Goal: Information Seeking & Learning: Find specific fact

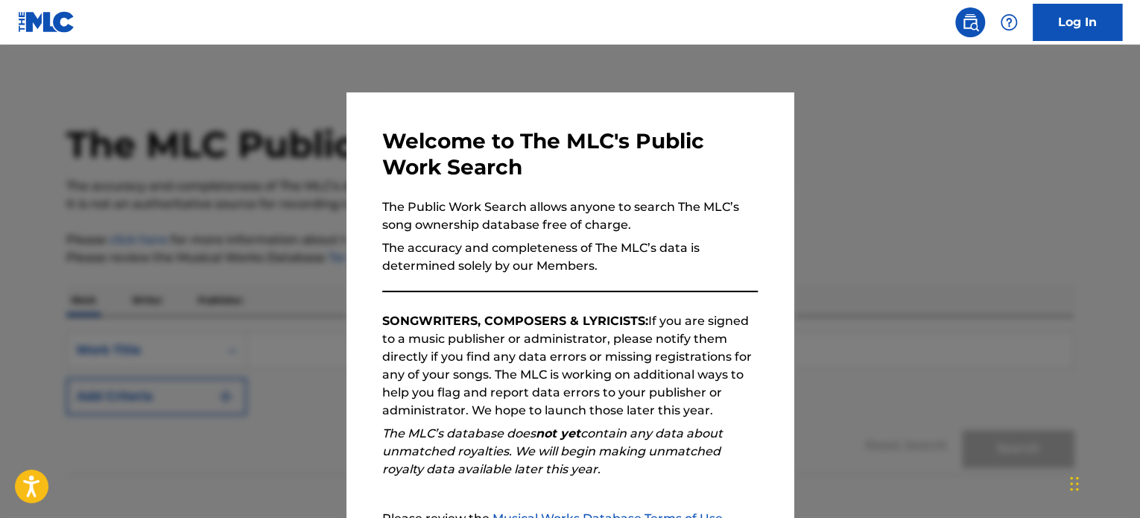
click at [912, 169] on div at bounding box center [570, 304] width 1140 height 518
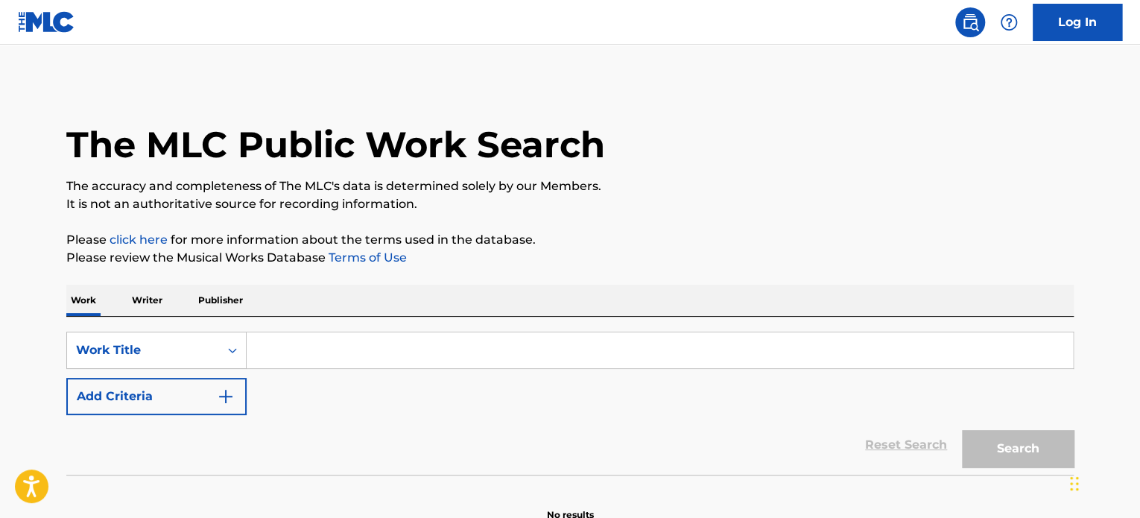
click at [358, 351] on input "Search Form" at bounding box center [660, 350] width 826 height 36
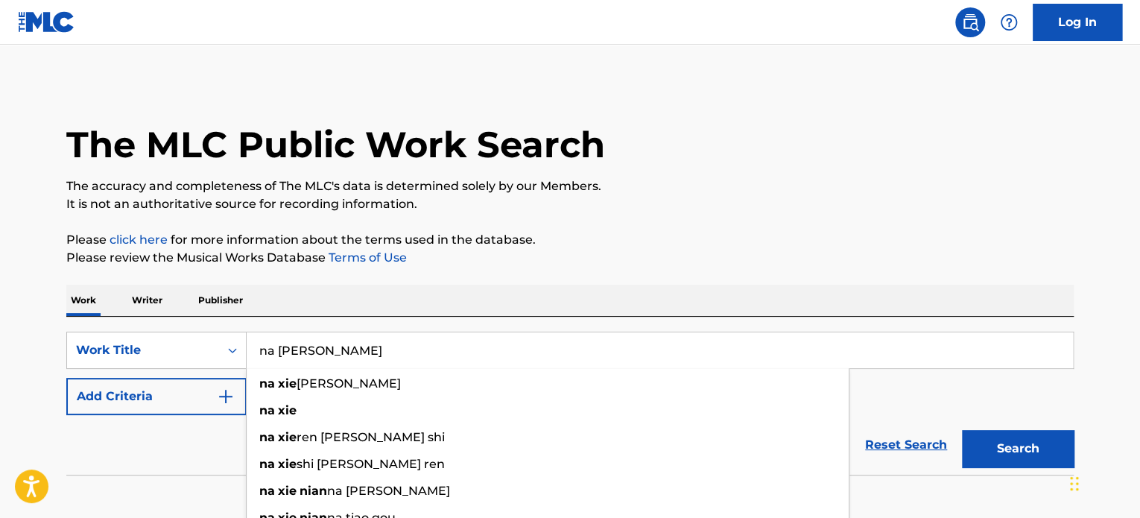
type input "na [PERSON_NAME]"
click at [962, 430] on button "Search" at bounding box center [1018, 448] width 112 height 37
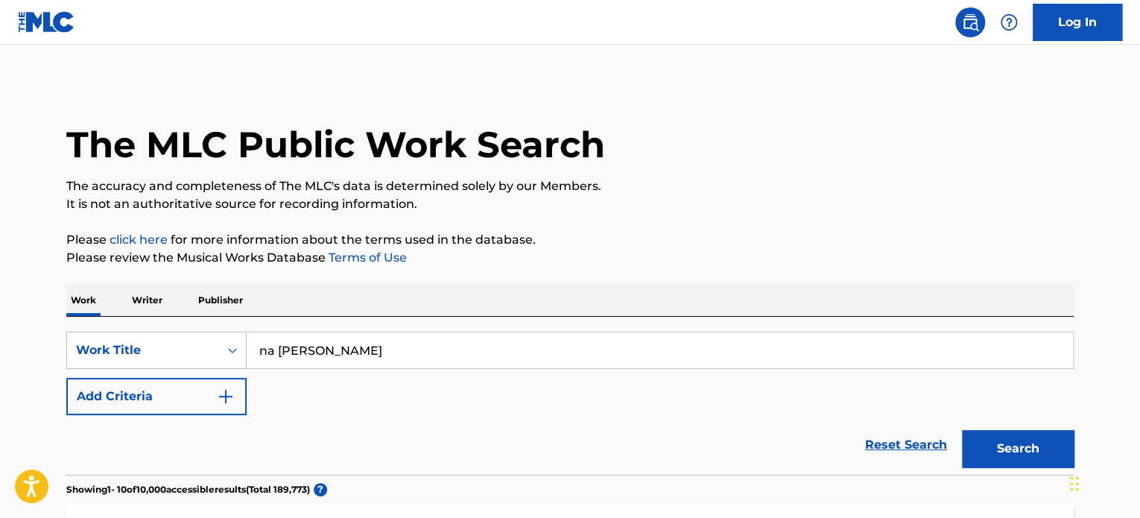
click at [1035, 448] on button "Search" at bounding box center [1018, 448] width 112 height 37
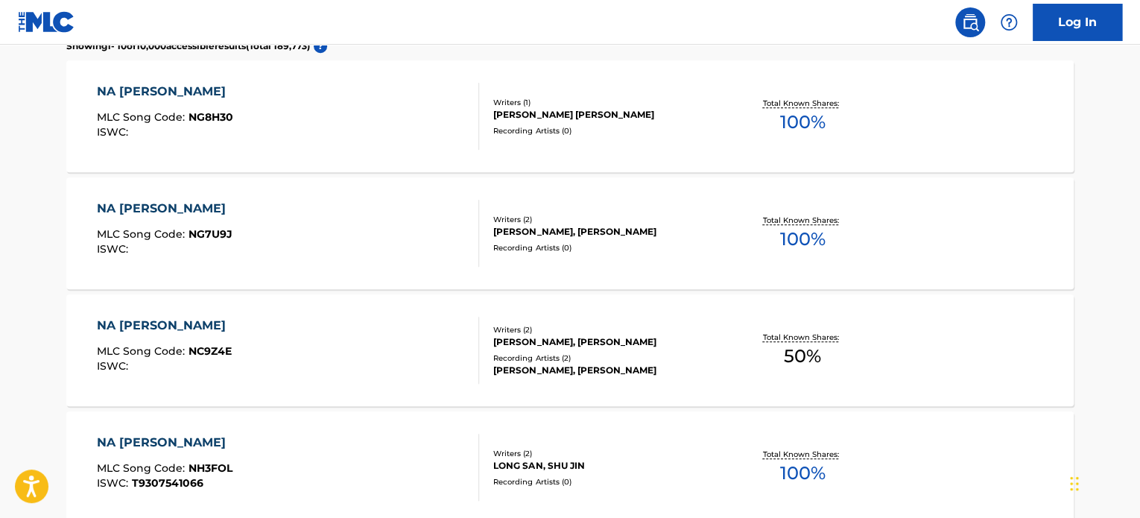
scroll to position [447, 0]
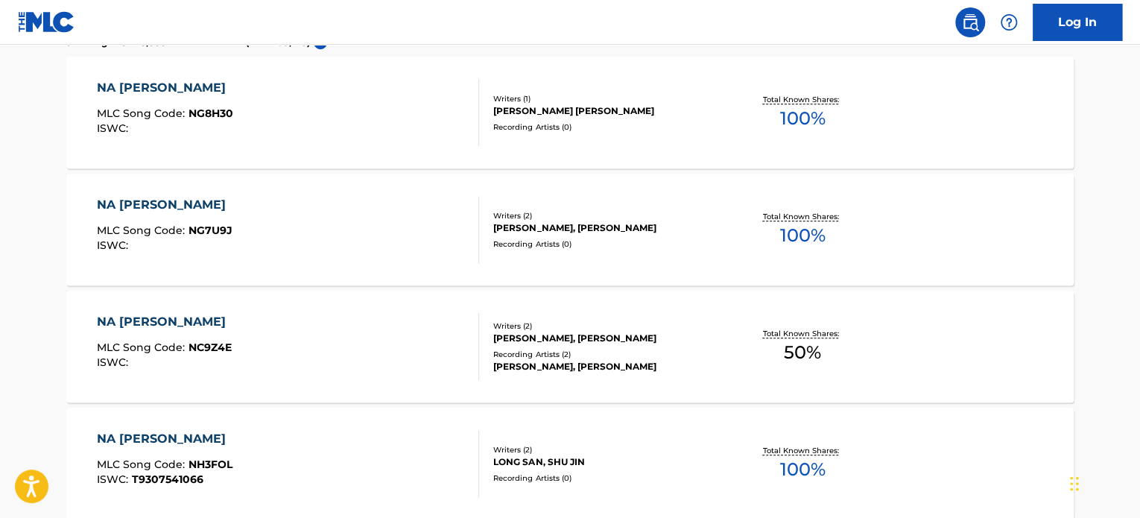
click at [161, 321] on div "NA [PERSON_NAME]" at bounding box center [165, 322] width 136 height 18
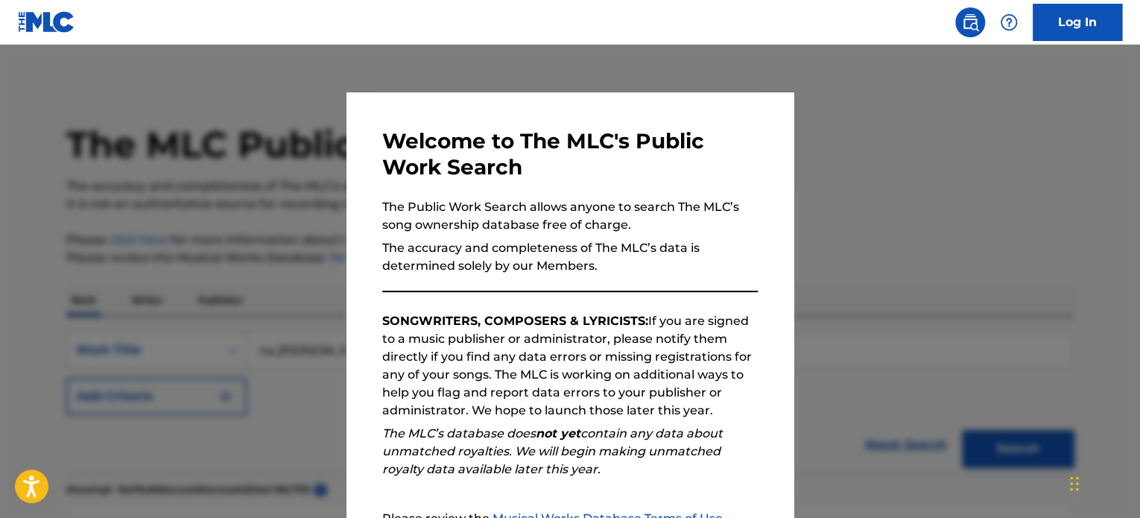
scroll to position [486, 0]
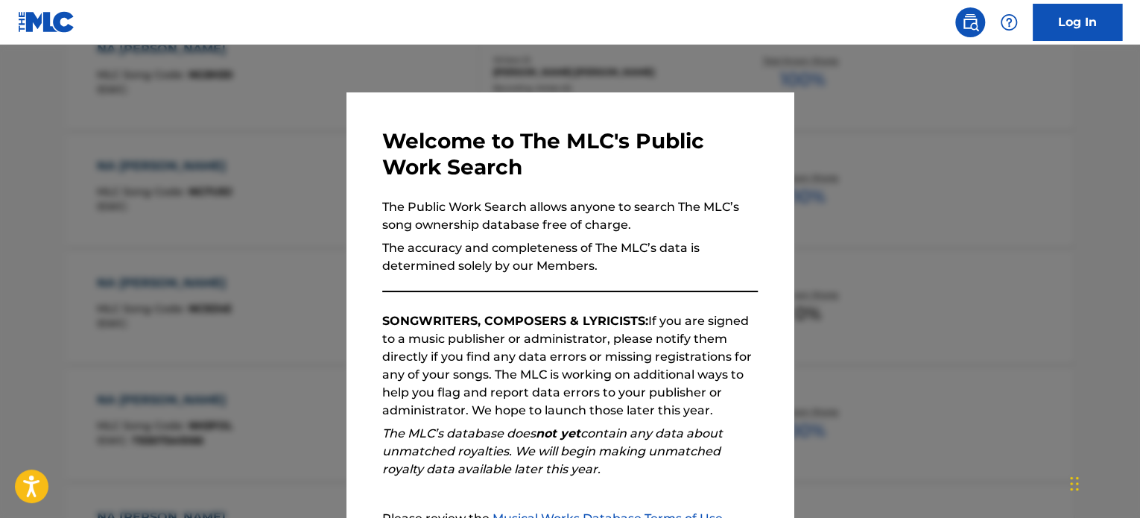
click at [1086, 176] on div at bounding box center [570, 304] width 1140 height 518
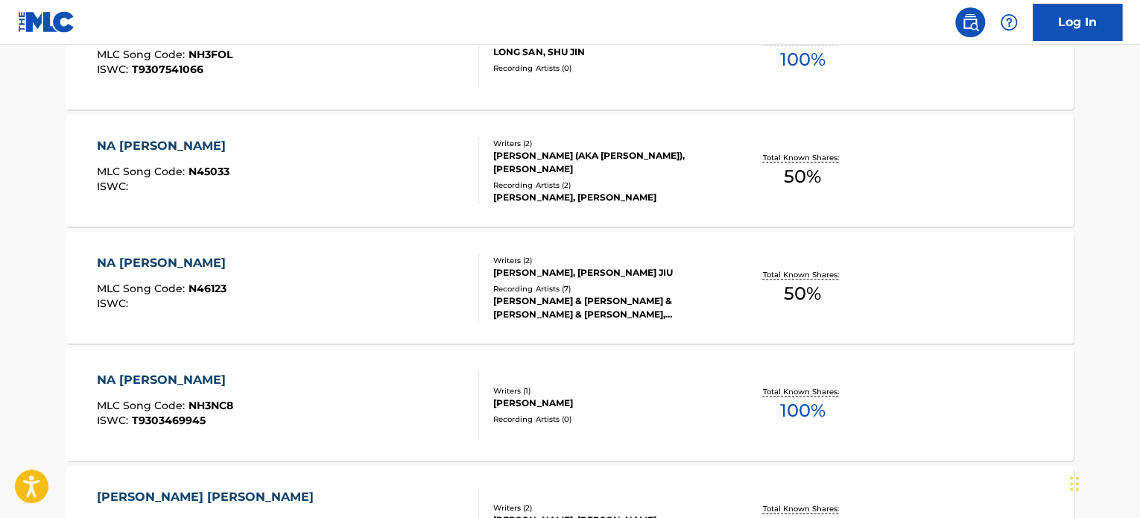
scroll to position [858, 0]
click at [158, 259] on div "NA [PERSON_NAME]" at bounding box center [165, 262] width 136 height 18
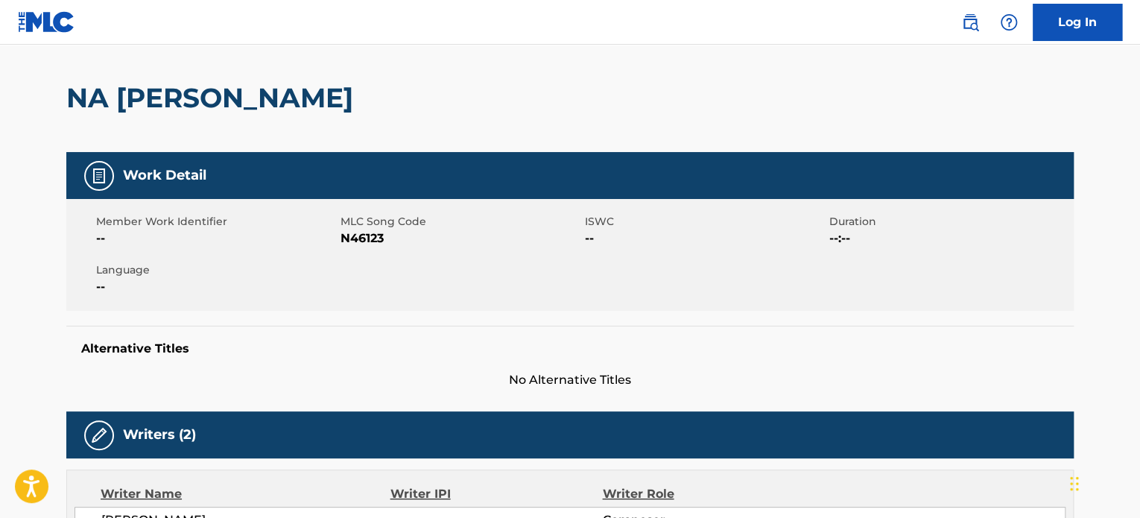
scroll to position [298, 0]
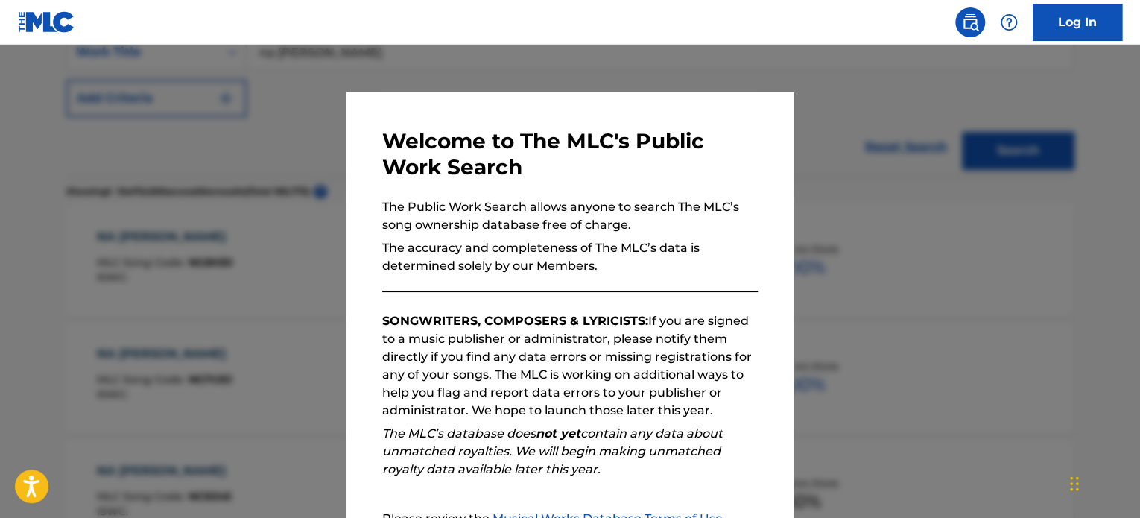
scroll to position [897, 0]
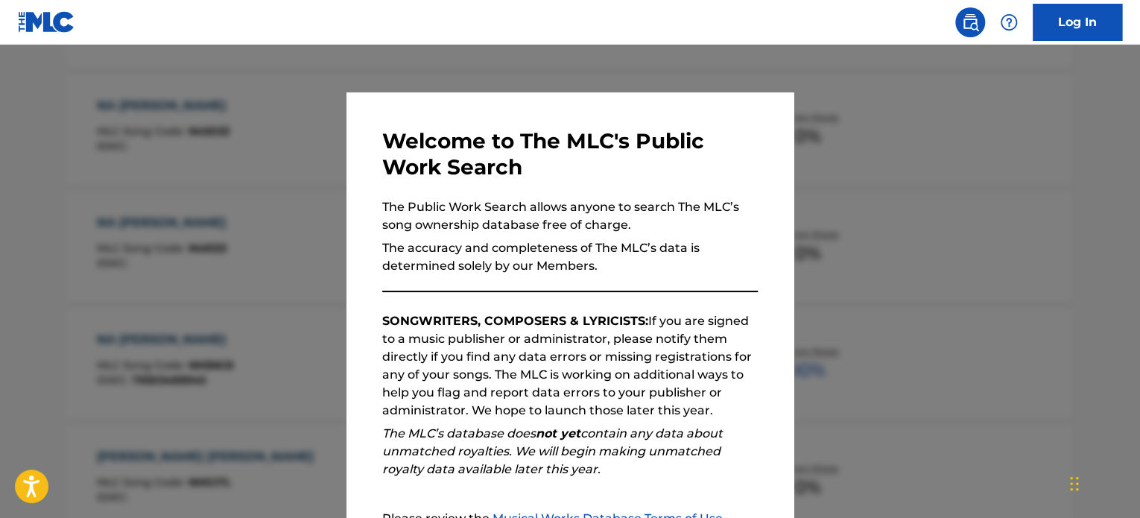
click at [885, 123] on div at bounding box center [570, 304] width 1140 height 518
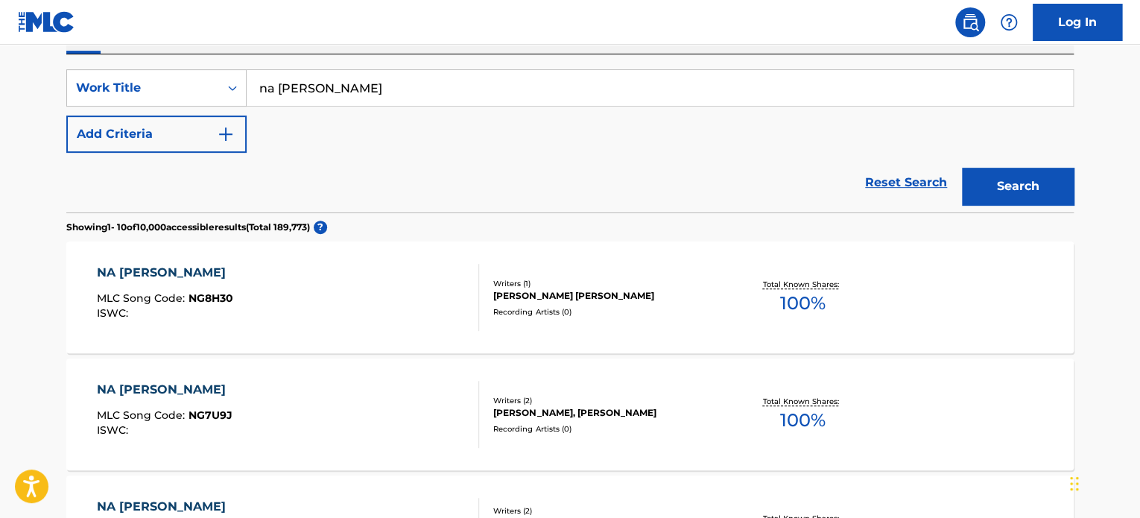
scroll to position [0, 0]
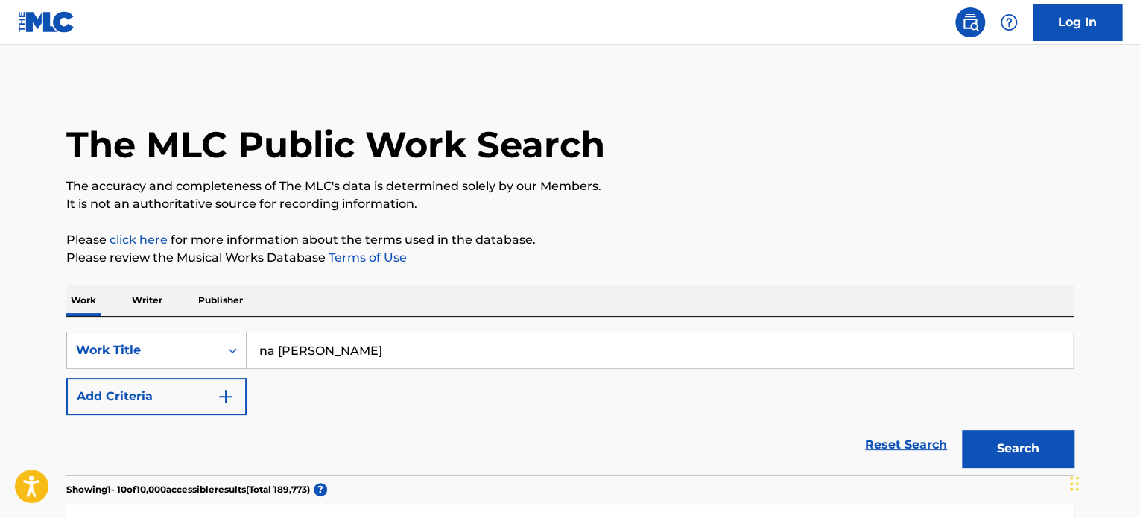
click at [159, 300] on p "Writer" at bounding box center [146, 300] width 39 height 31
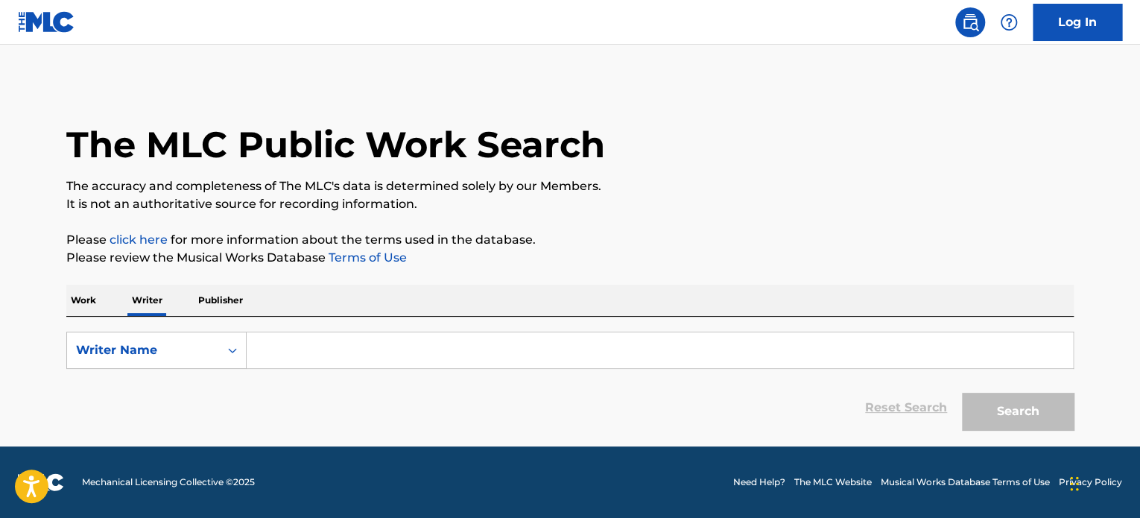
click at [373, 345] on input "Search Form" at bounding box center [660, 350] width 826 height 36
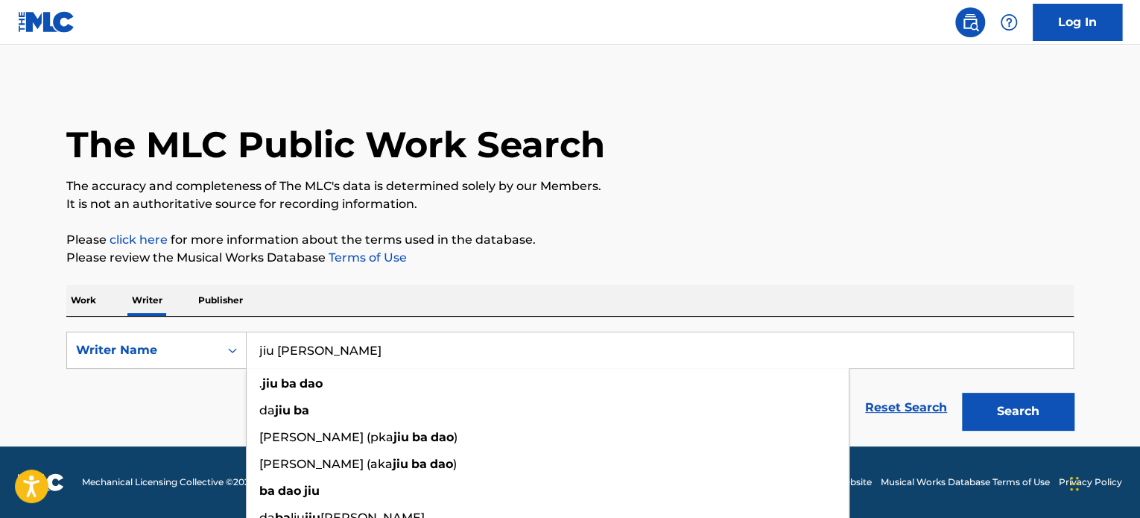
type input "jiu ba dao"
click at [962, 393] on button "Search" at bounding box center [1018, 411] width 112 height 37
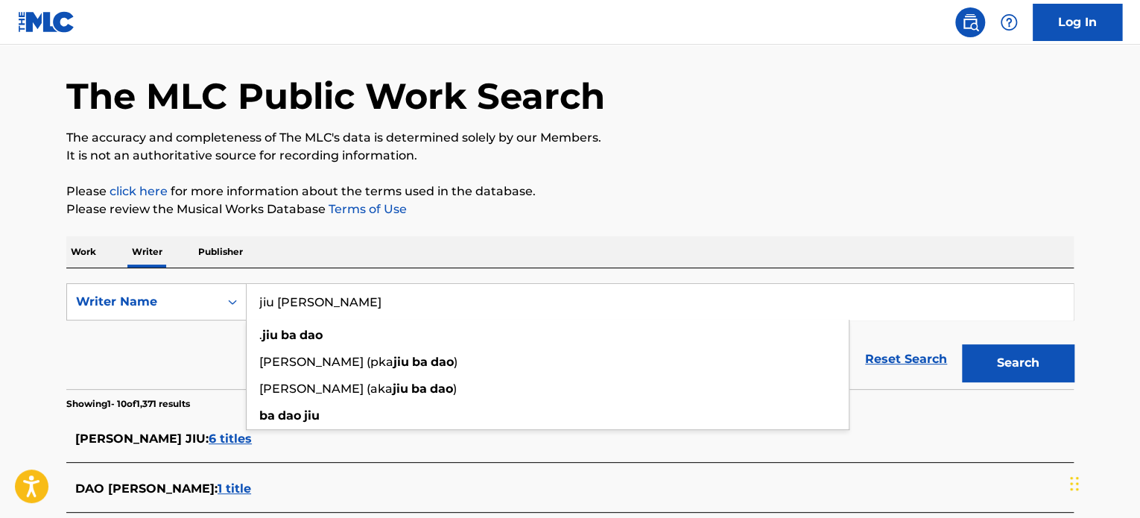
scroll to position [75, 0]
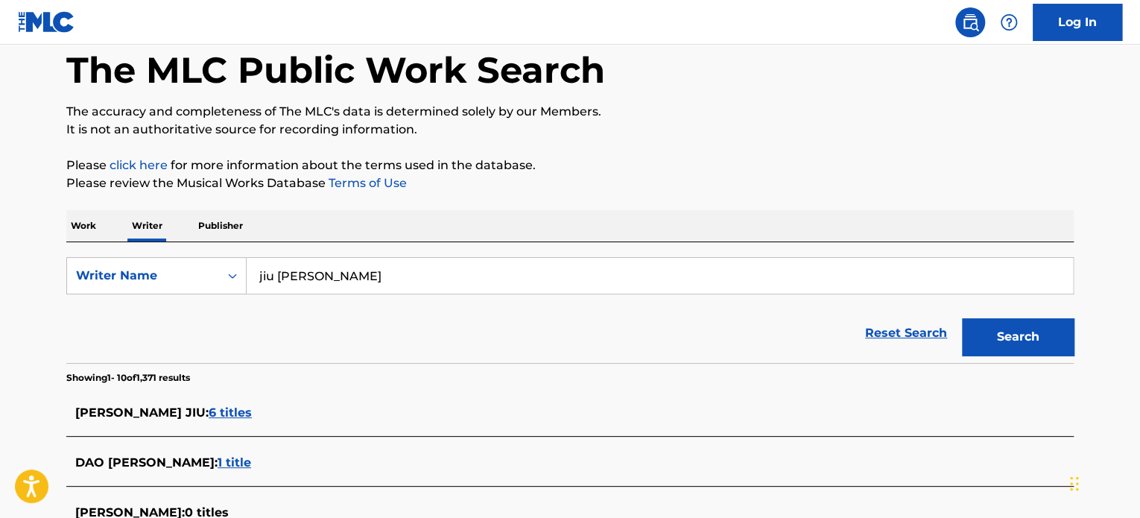
click at [209, 416] on span "6 titles" at bounding box center [230, 412] width 43 height 14
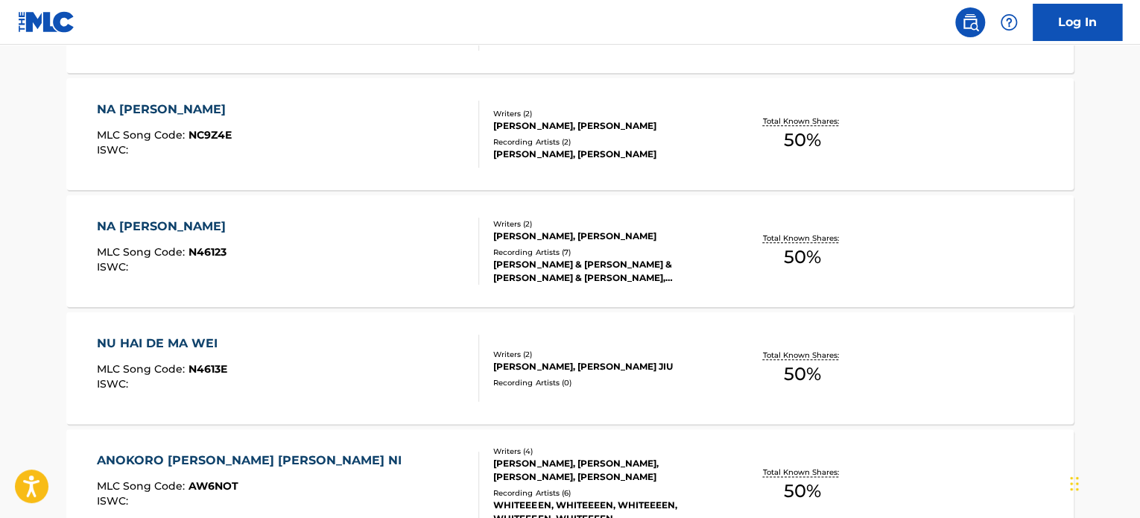
scroll to position [745, 0]
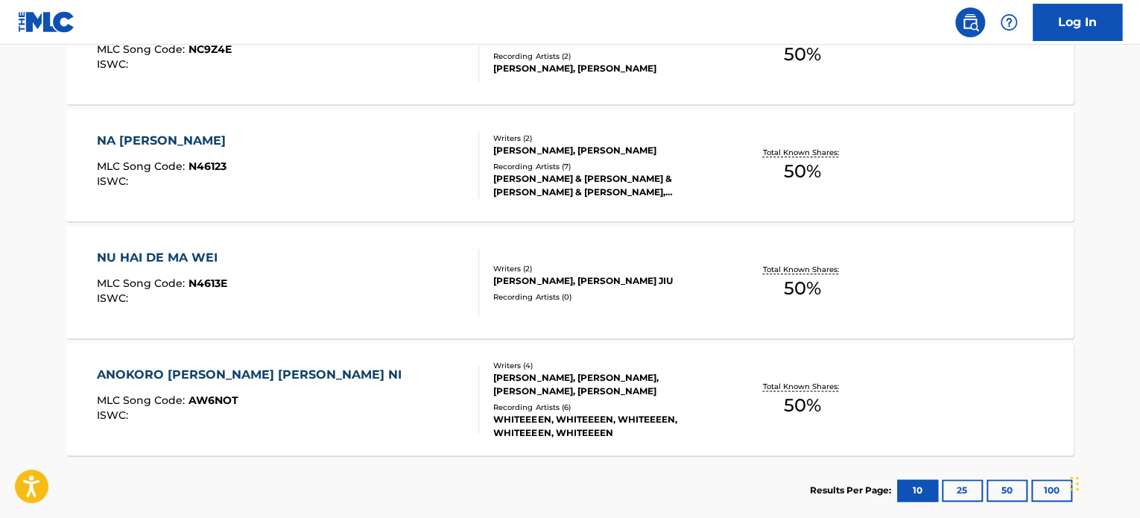
click at [197, 256] on div "NU HAI DE MA WEI" at bounding box center [162, 258] width 130 height 18
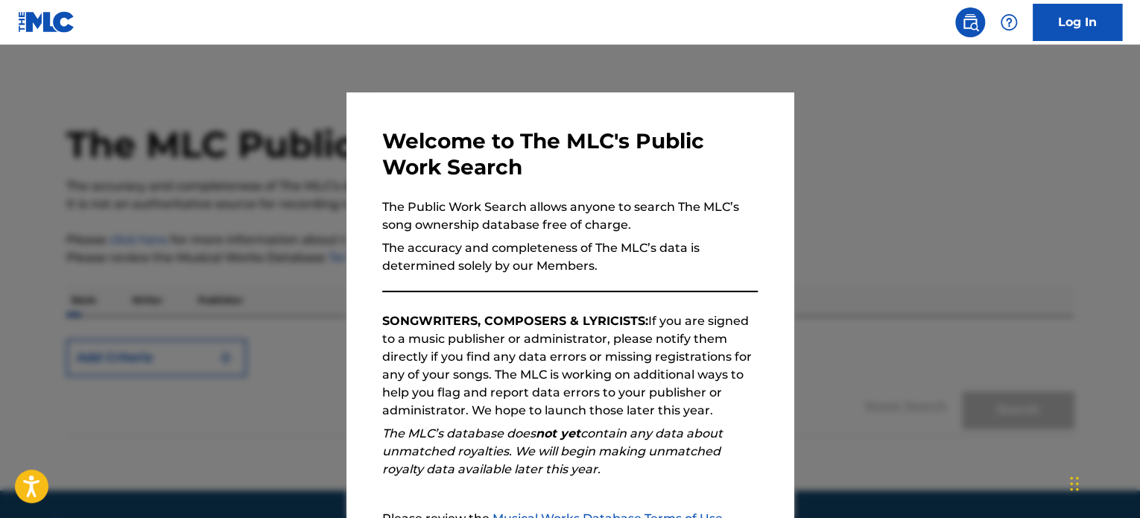
scroll to position [43, 0]
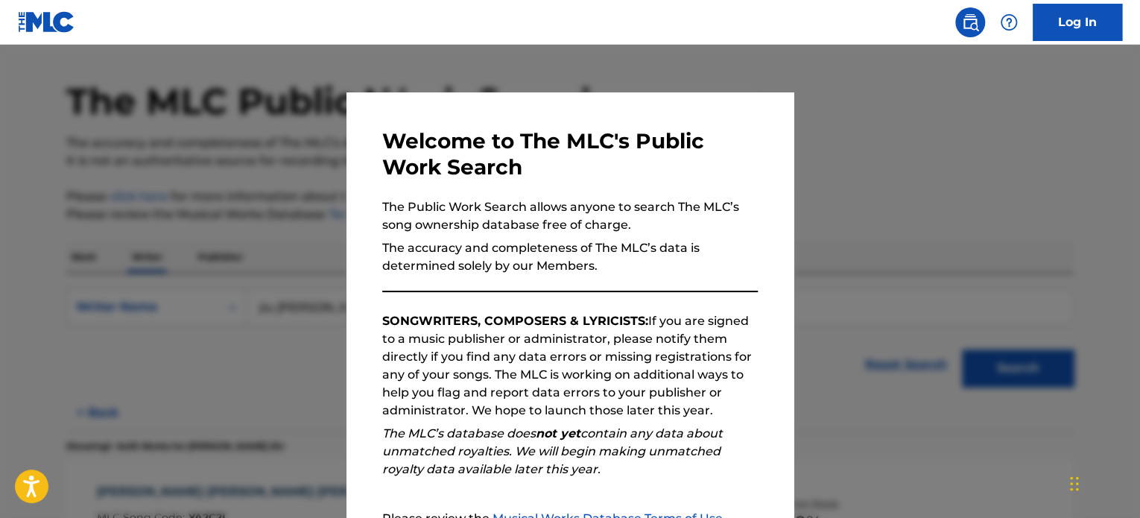
click at [957, 104] on div at bounding box center [570, 304] width 1140 height 518
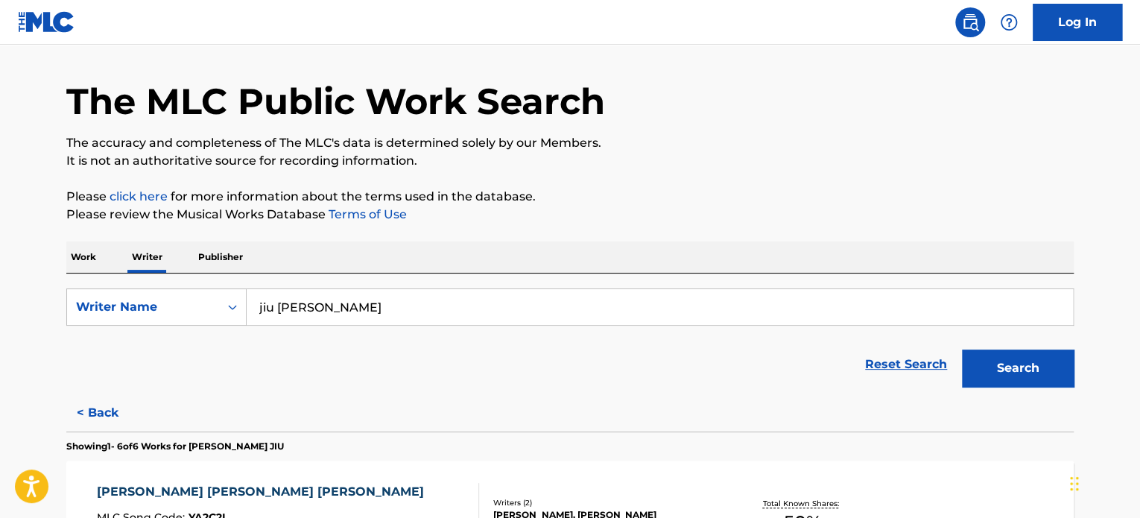
click at [1045, 364] on button "Search" at bounding box center [1018, 367] width 112 height 37
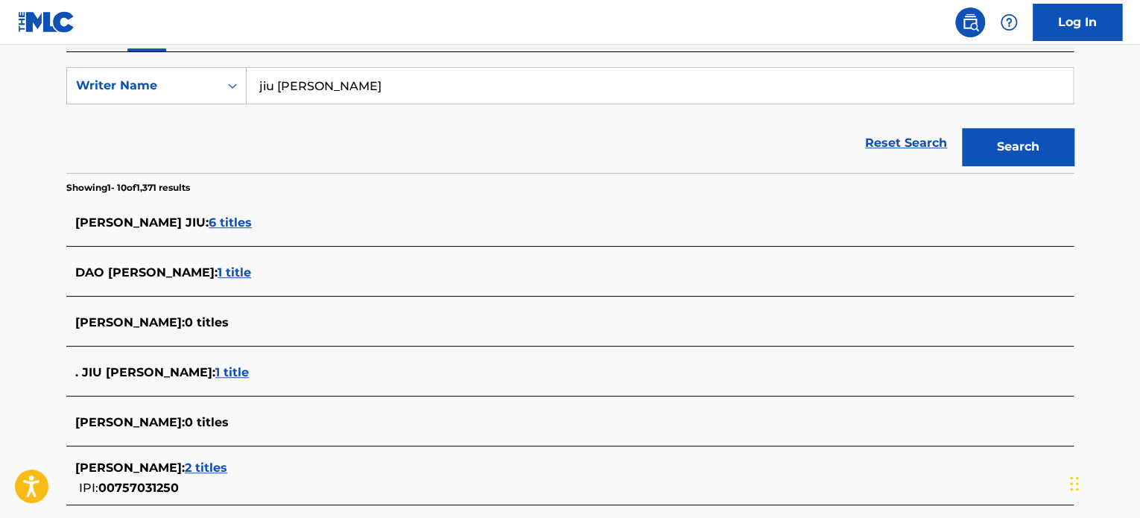
scroll to position [267, 0]
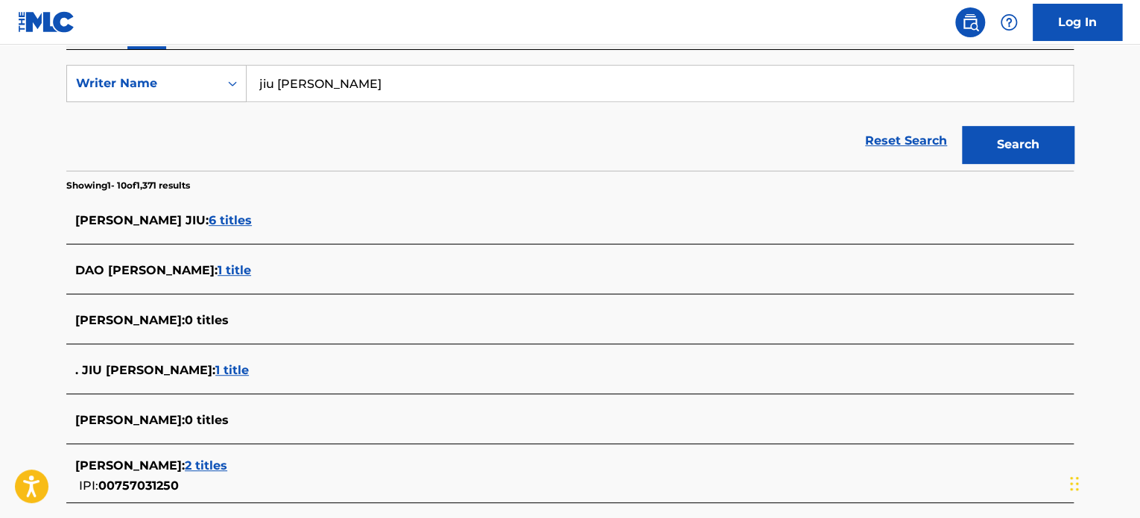
click at [215, 370] on span "1 title" at bounding box center [232, 370] width 34 height 14
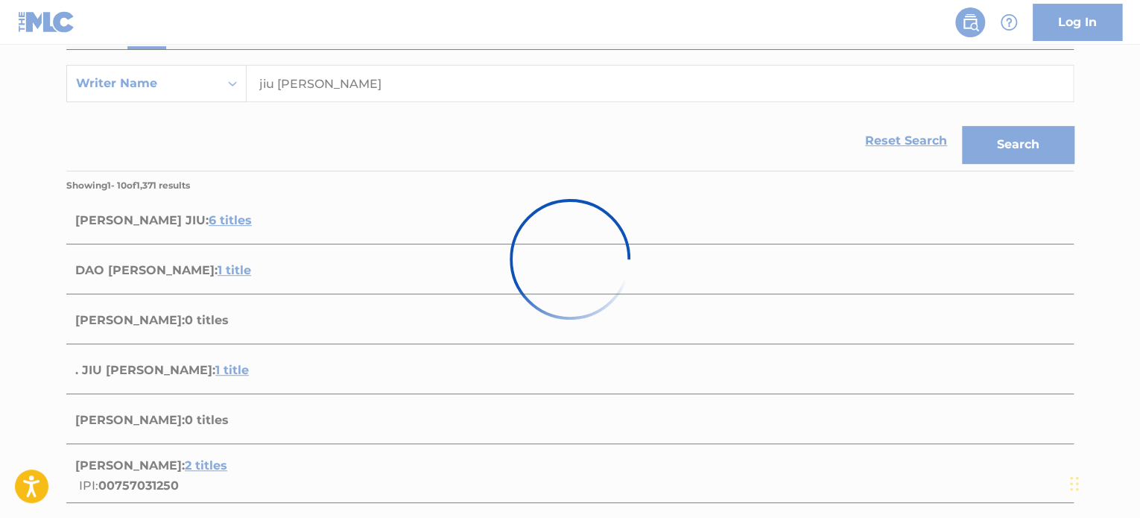
scroll to position [246, 0]
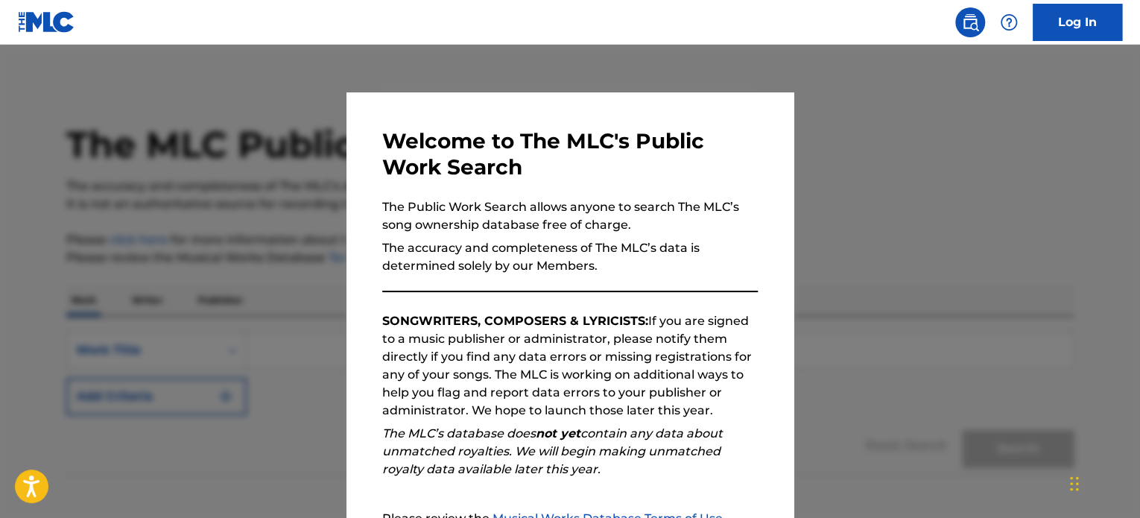
click at [869, 191] on div at bounding box center [570, 304] width 1140 height 518
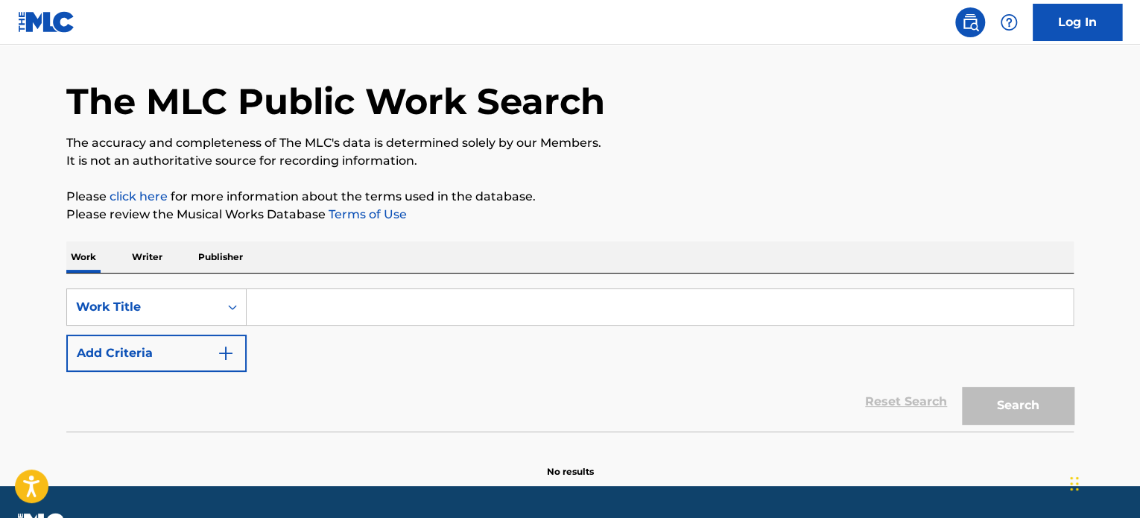
scroll to position [82, 0]
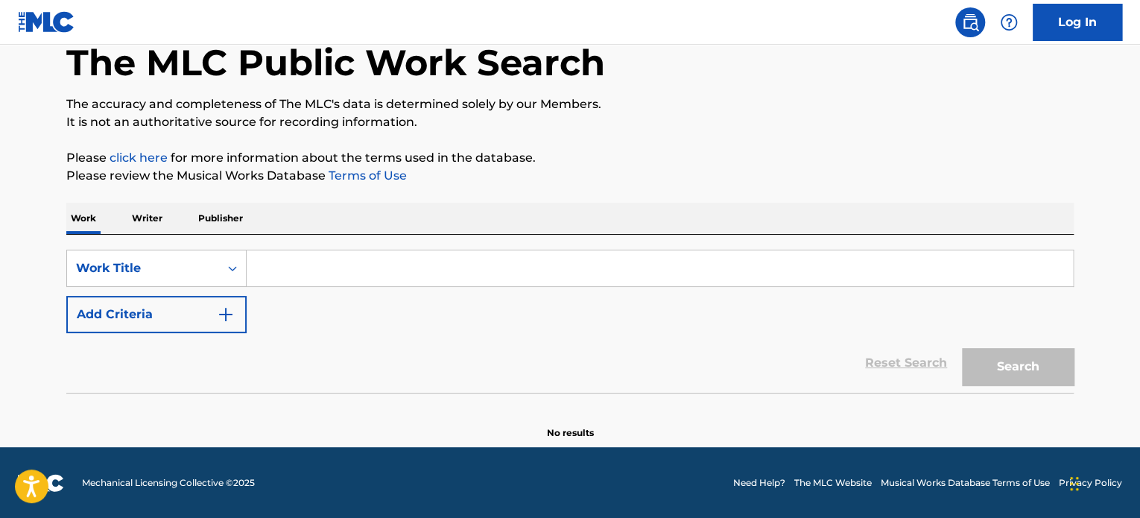
click at [467, 262] on input "Search Form" at bounding box center [660, 268] width 826 height 36
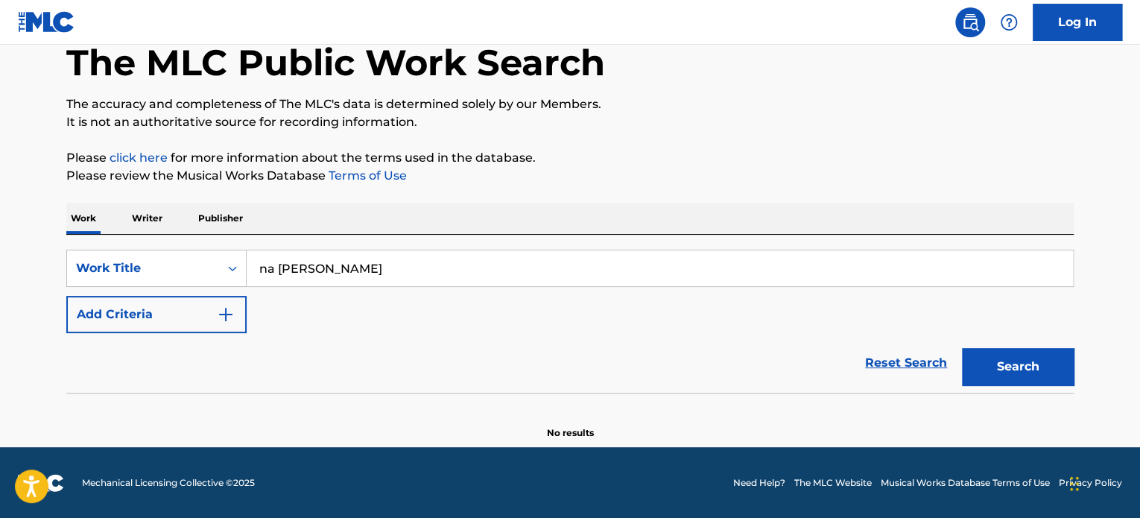
type input "na [PERSON_NAME]"
click at [962, 348] on button "Search" at bounding box center [1018, 366] width 112 height 37
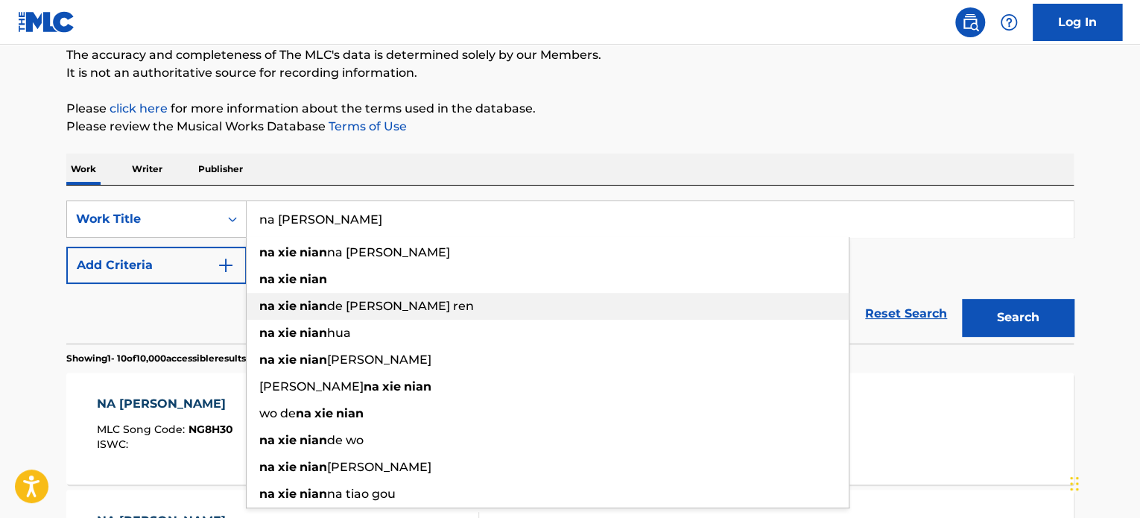
scroll to position [156, 0]
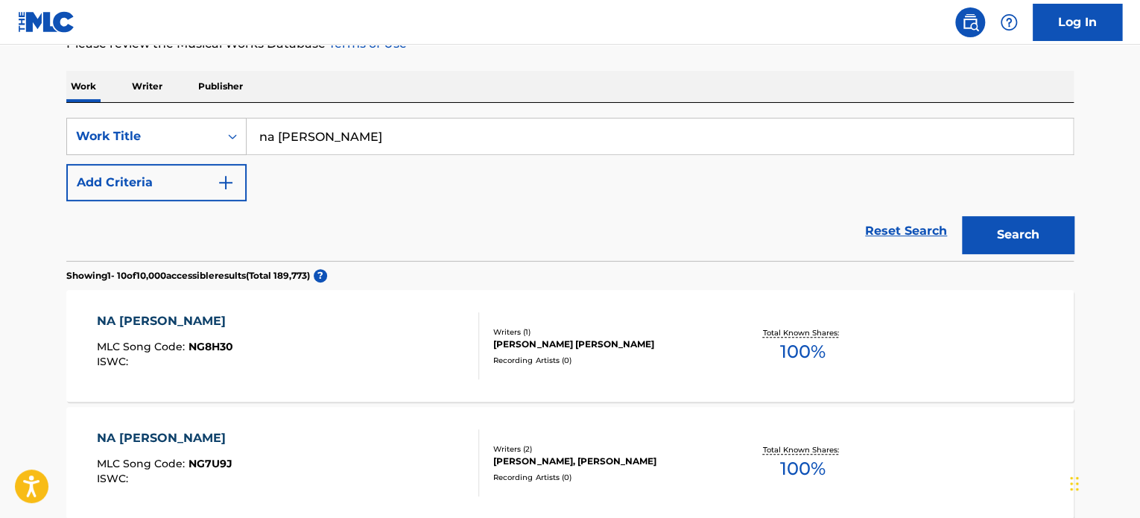
scroll to position [306, 0]
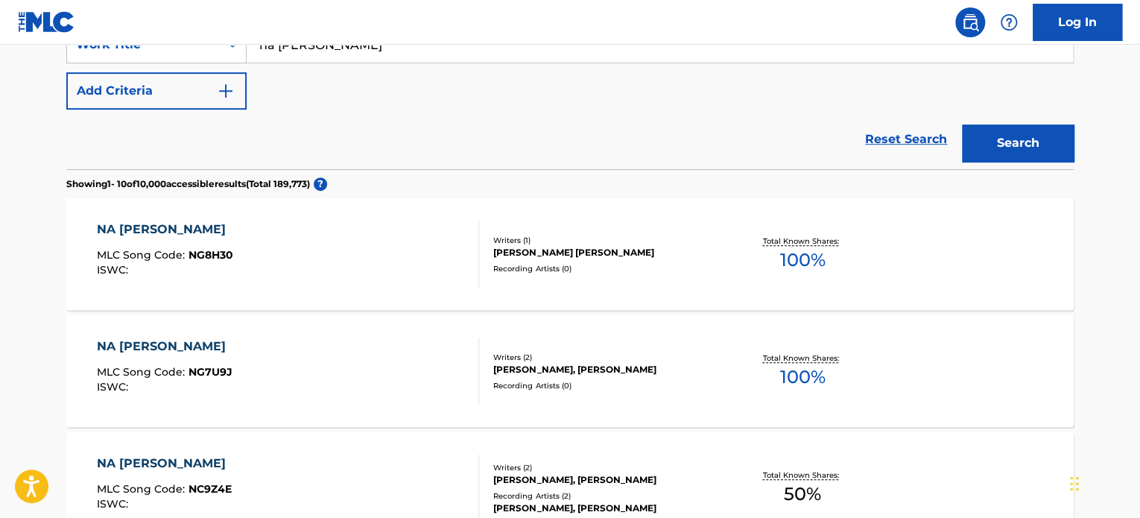
click at [145, 227] on div "NA [PERSON_NAME]" at bounding box center [165, 230] width 136 height 18
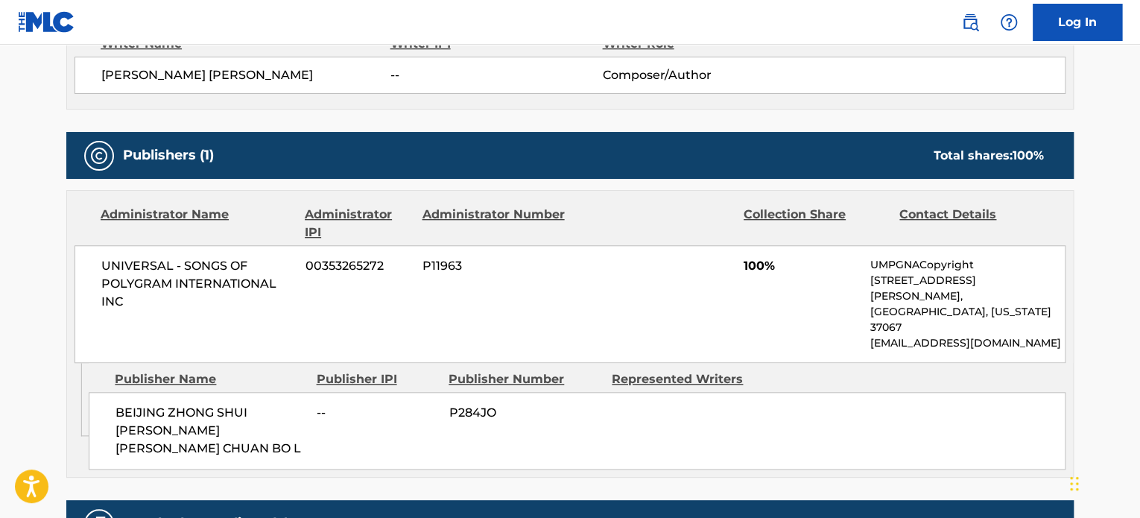
scroll to position [671, 0]
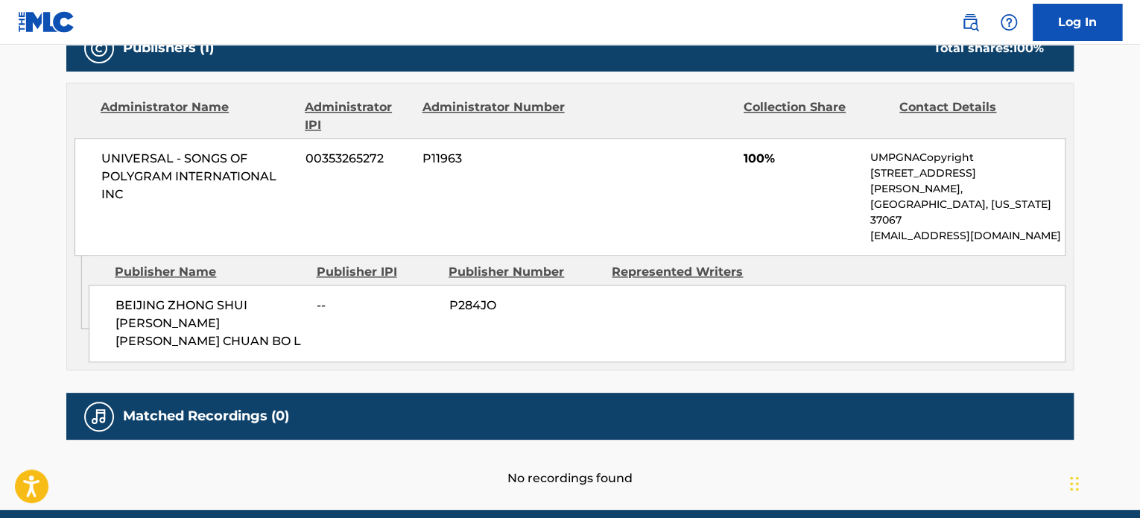
scroll to position [306, 0]
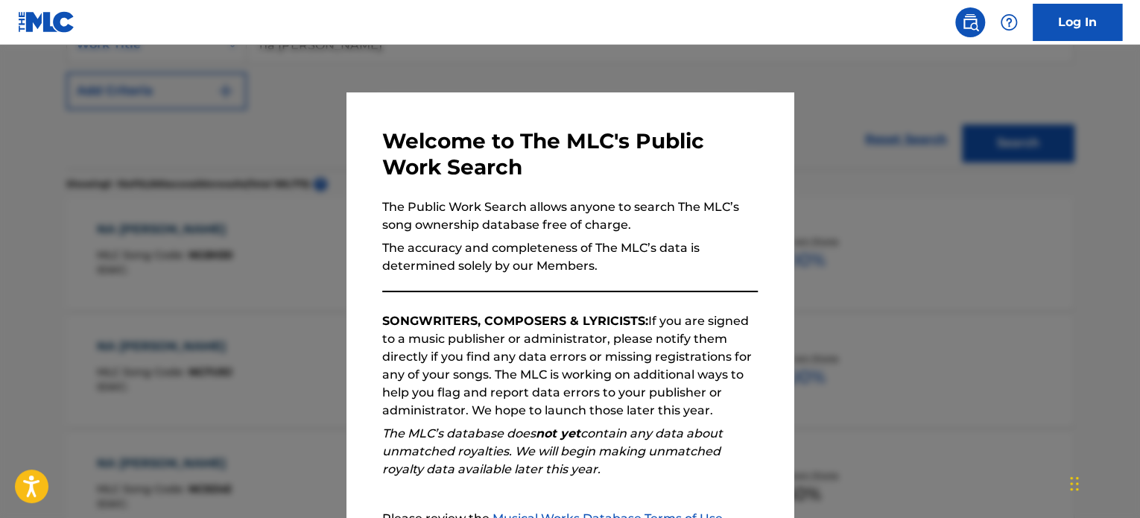
click at [906, 252] on div at bounding box center [570, 304] width 1140 height 518
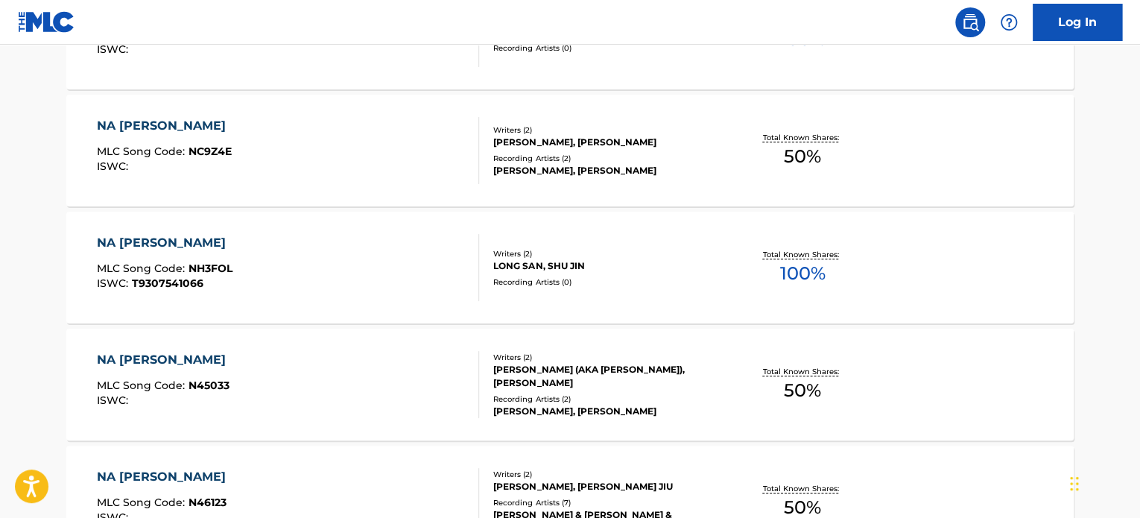
scroll to position [678, 0]
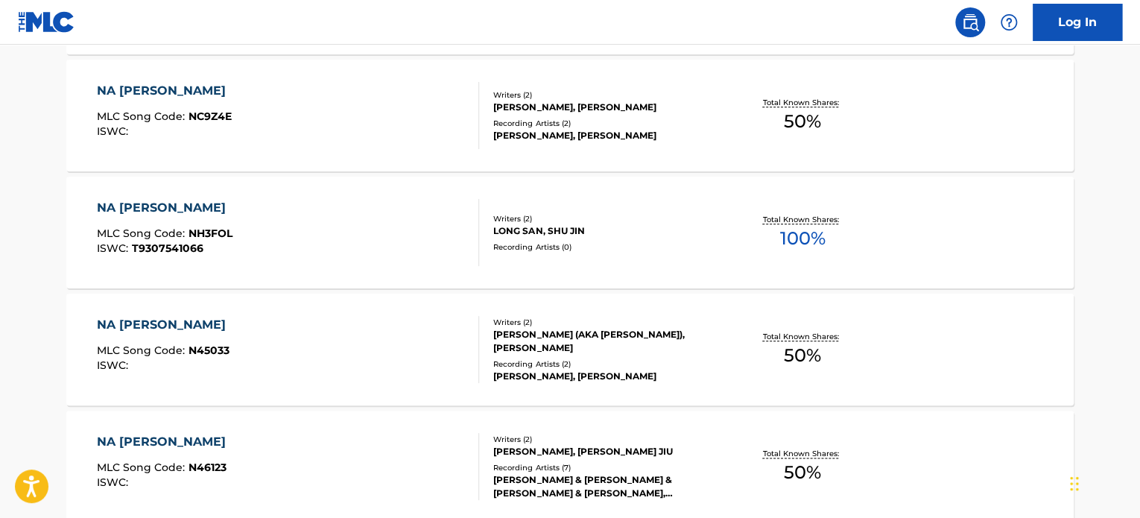
click at [153, 324] on div "NA [PERSON_NAME]" at bounding box center [165, 325] width 136 height 18
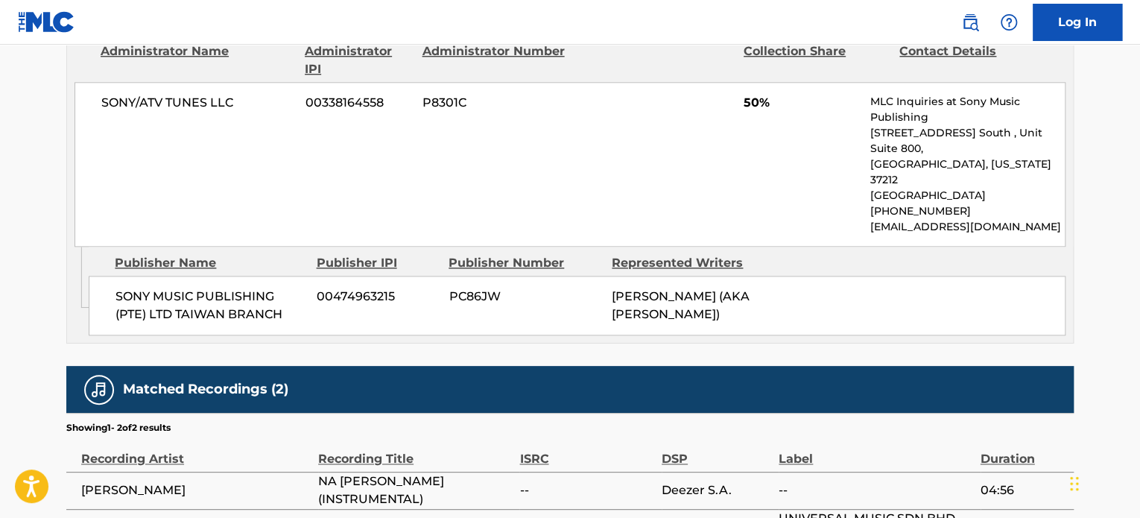
scroll to position [893, 0]
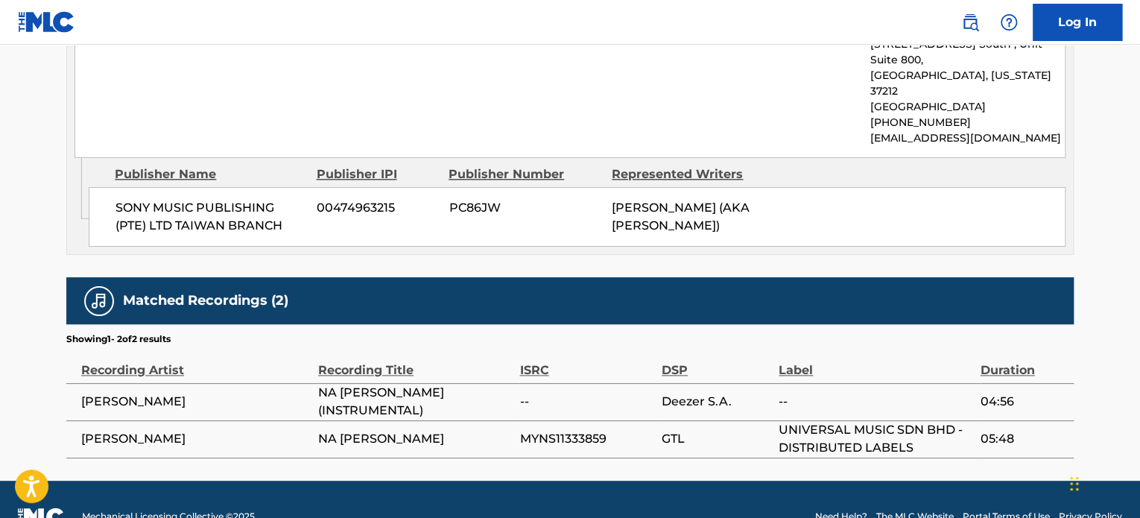
scroll to position [717, 0]
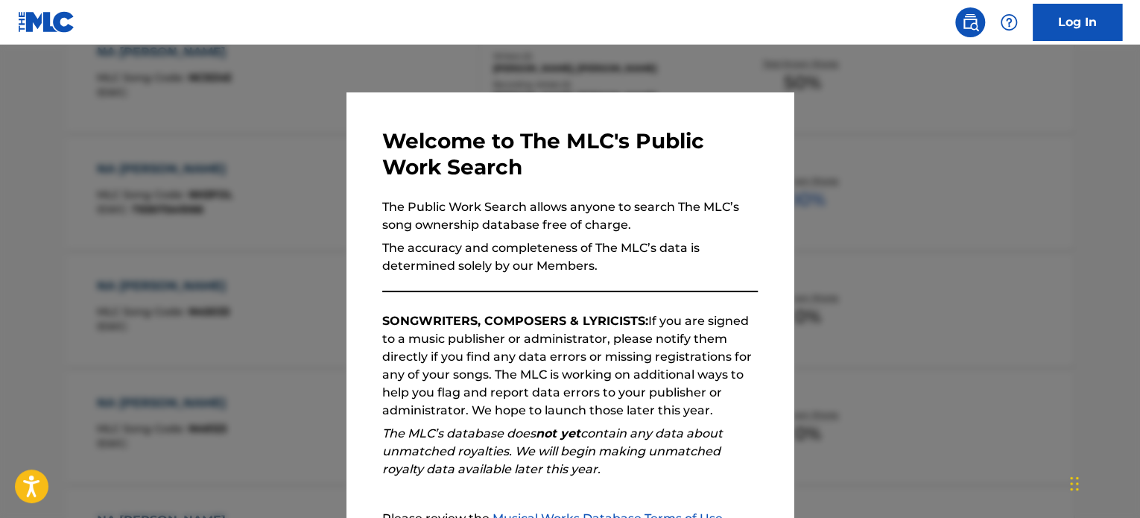
click at [1003, 234] on div at bounding box center [570, 304] width 1140 height 518
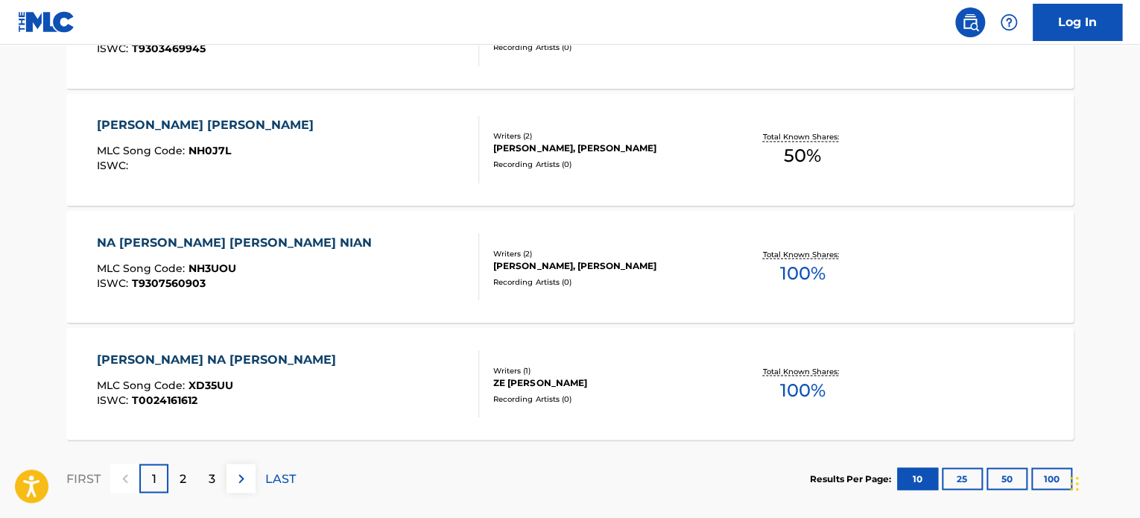
scroll to position [1238, 0]
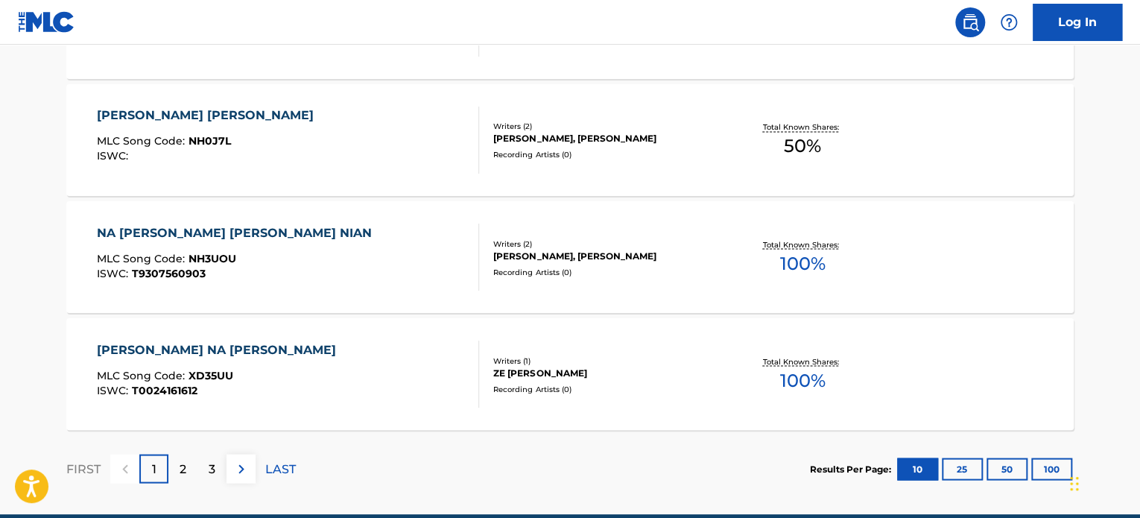
click at [185, 469] on p "2" at bounding box center [183, 469] width 7 height 18
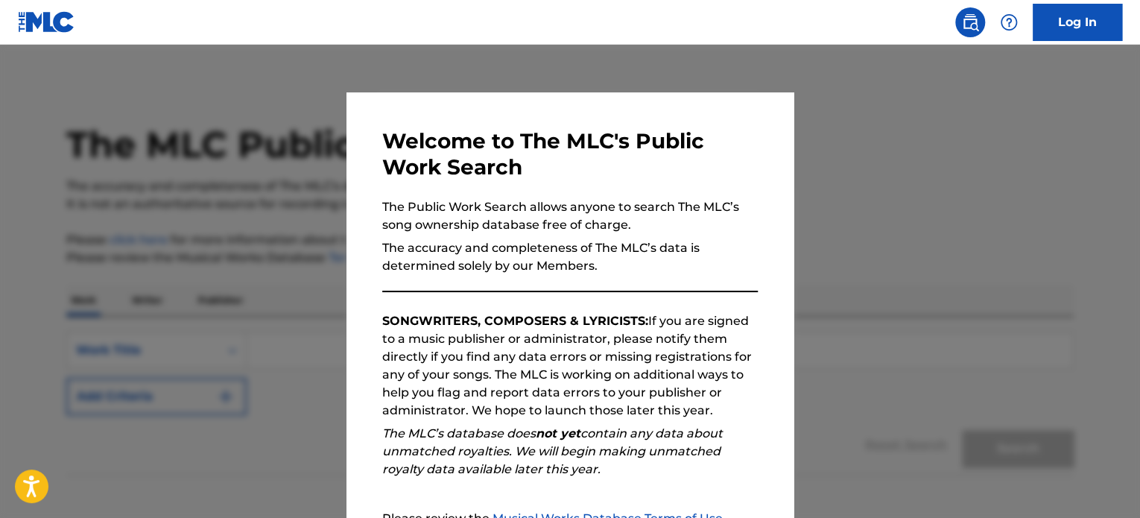
click at [860, 136] on div at bounding box center [570, 304] width 1140 height 518
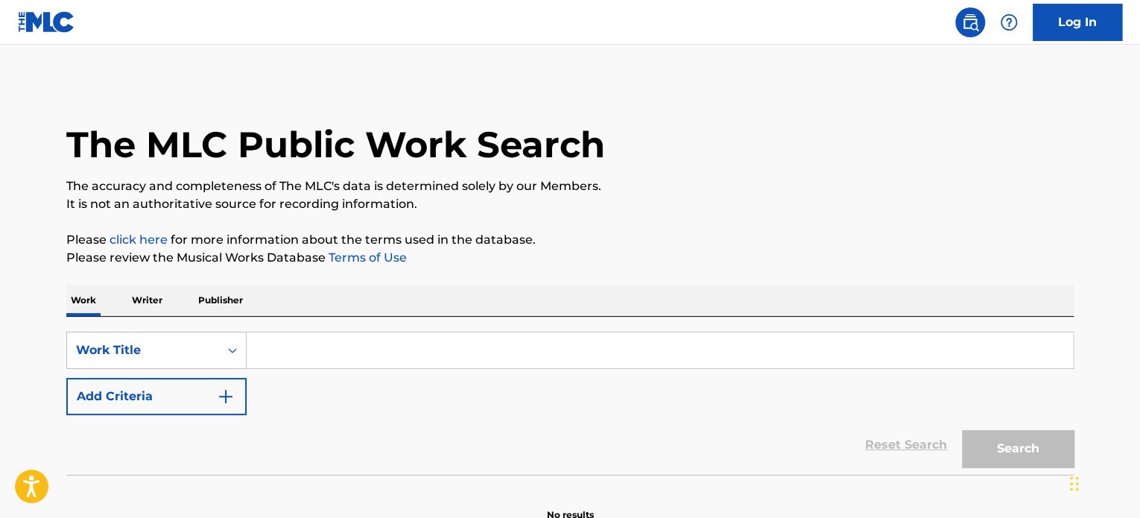
click at [159, 295] on p "Writer" at bounding box center [146, 300] width 39 height 31
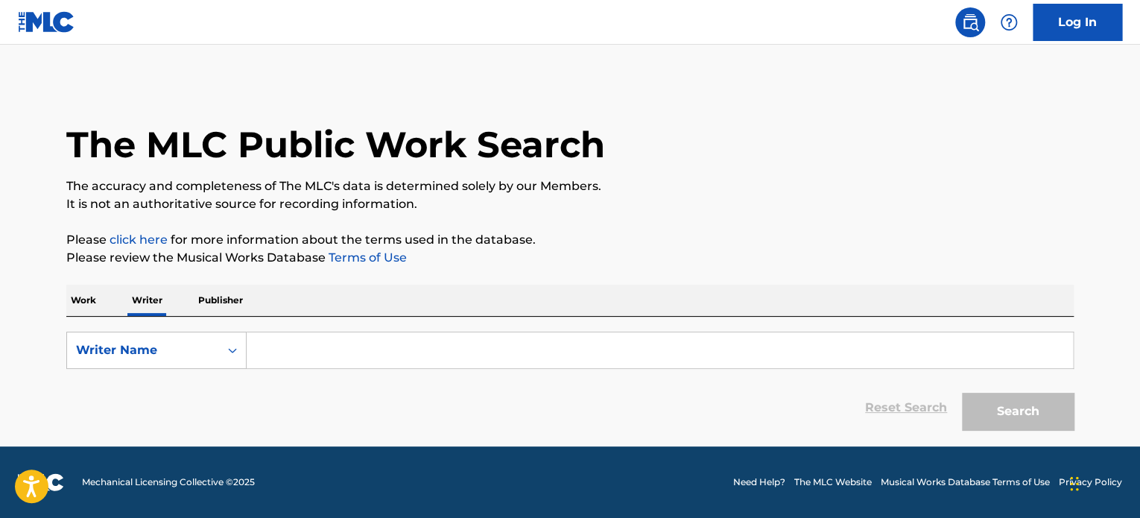
click at [280, 336] on input "Search Form" at bounding box center [660, 350] width 826 height 36
paste input "[PERSON_NAME]"
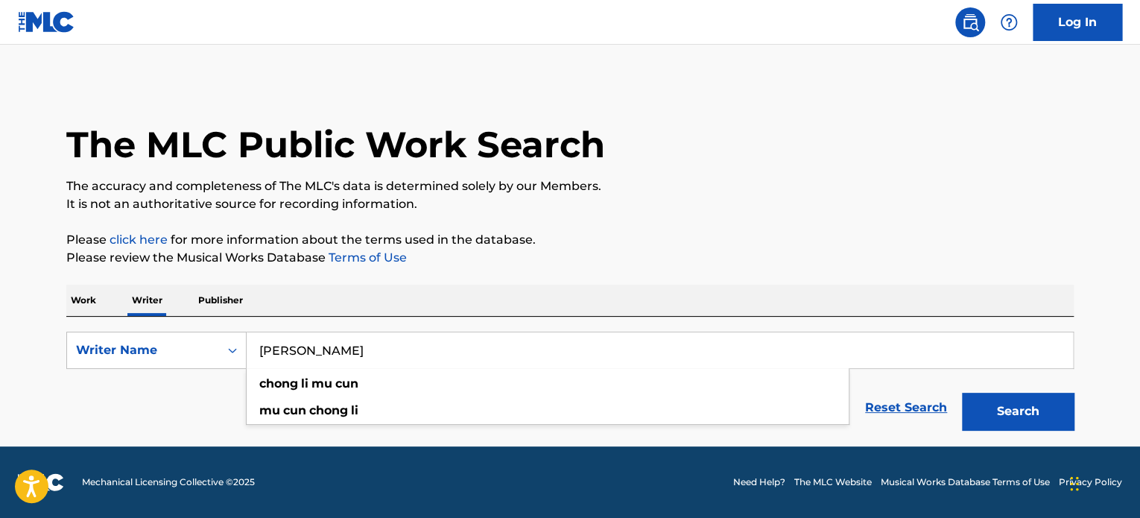
type input "[PERSON_NAME]"
click at [1019, 413] on button "Search" at bounding box center [1018, 411] width 112 height 37
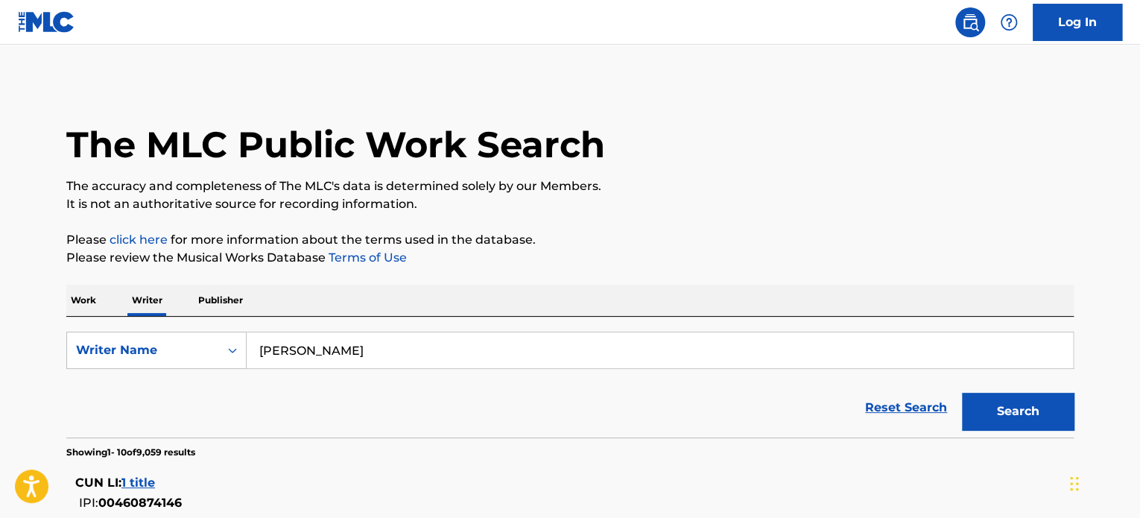
click at [433, 357] on input "[PERSON_NAME]" at bounding box center [660, 350] width 826 height 36
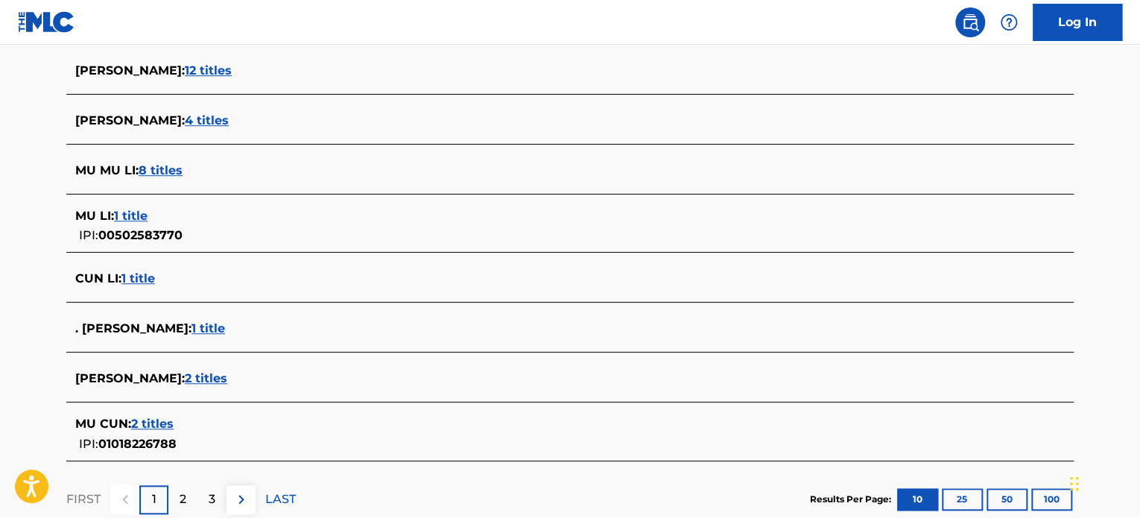
scroll to position [325, 0]
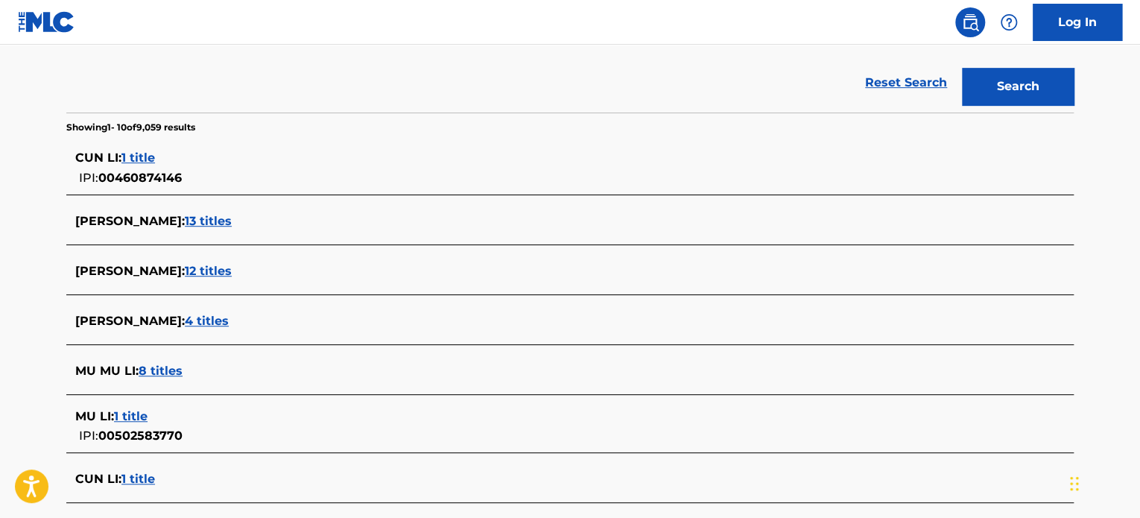
click at [227, 269] on span "12 titles" at bounding box center [208, 271] width 47 height 14
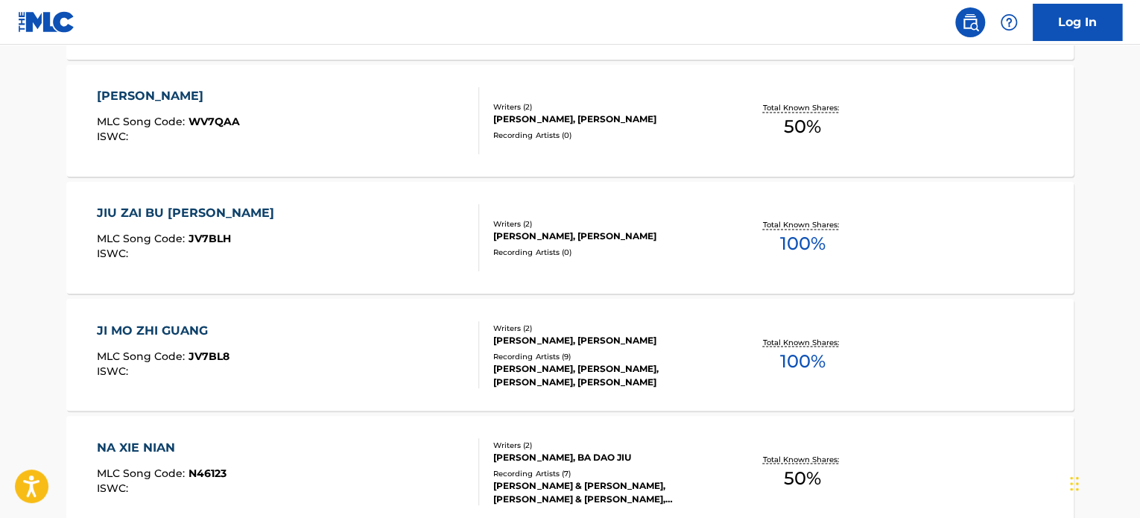
scroll to position [1294, 0]
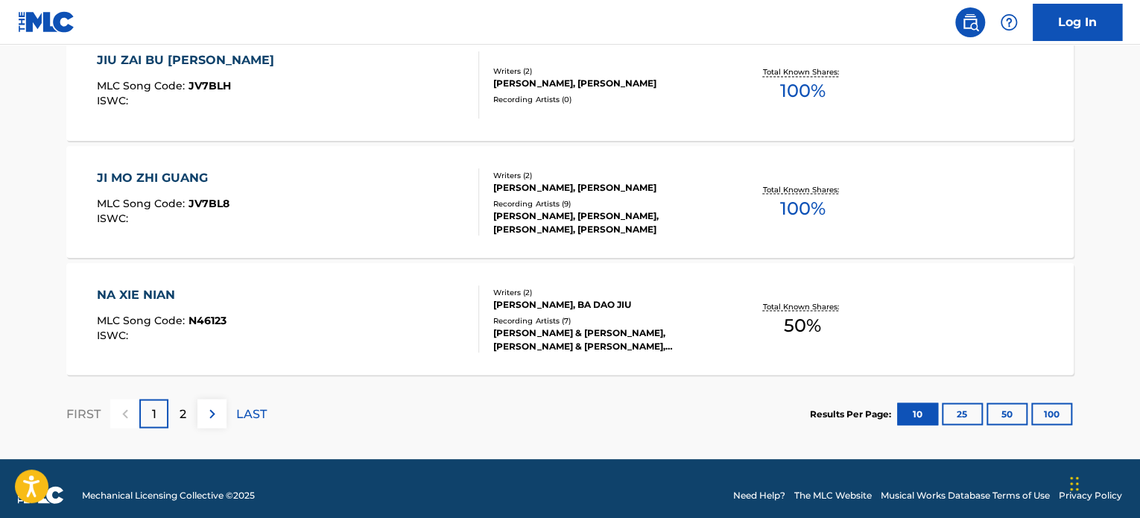
click at [185, 412] on p "2" at bounding box center [183, 414] width 7 height 18
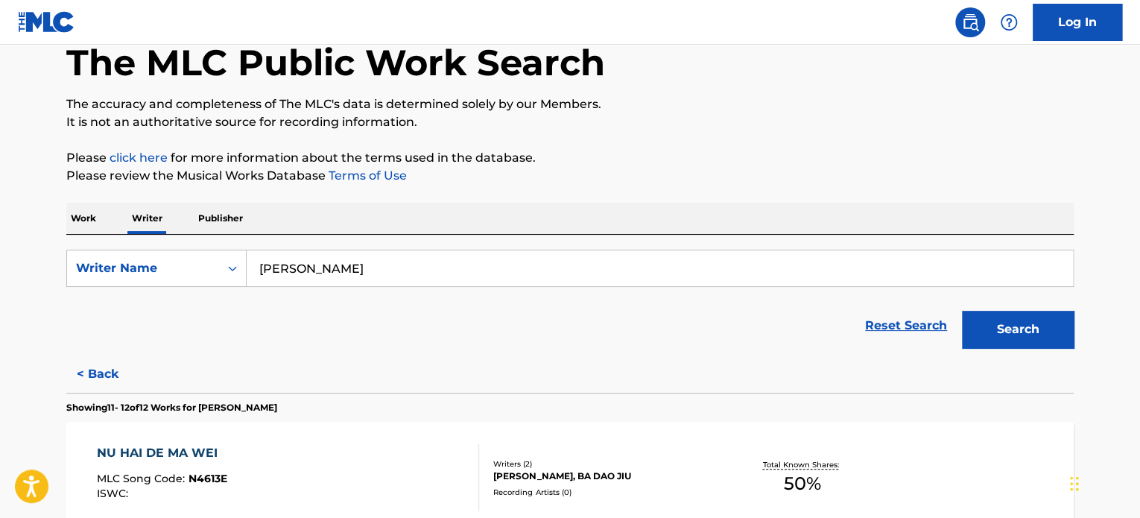
scroll to position [370, 0]
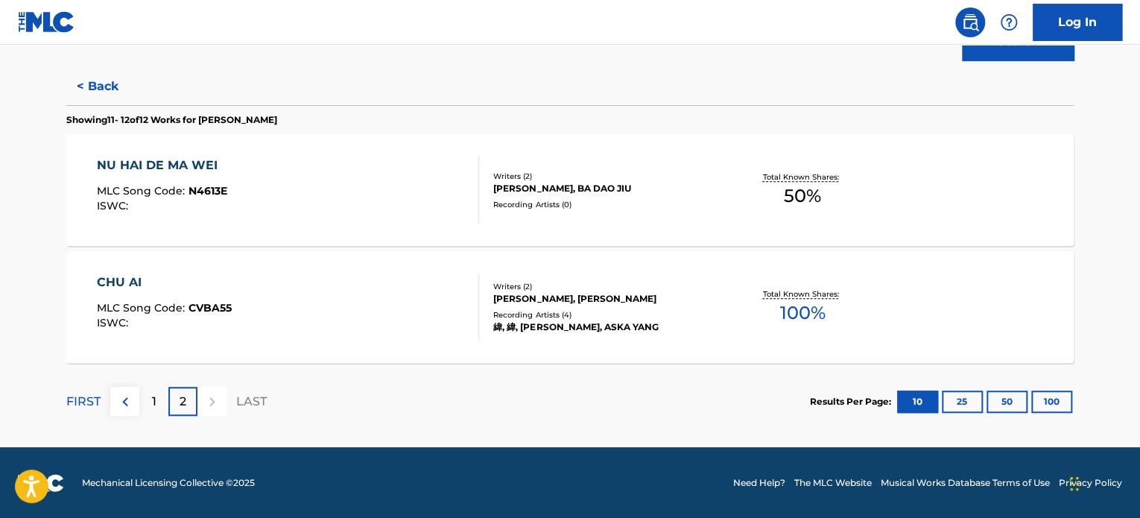
click at [149, 402] on div "1" at bounding box center [153, 401] width 29 height 29
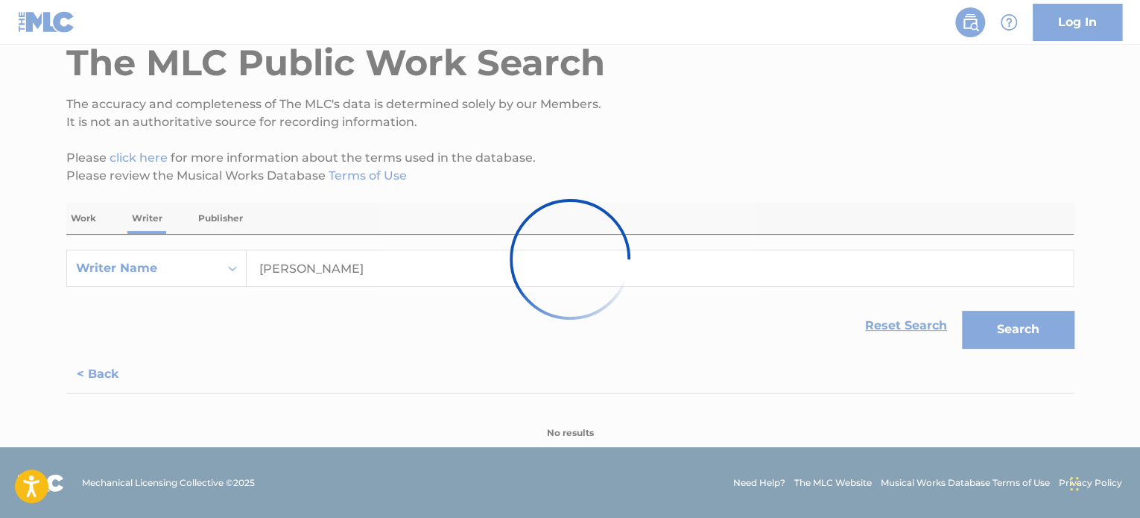
scroll to position [1294, 0]
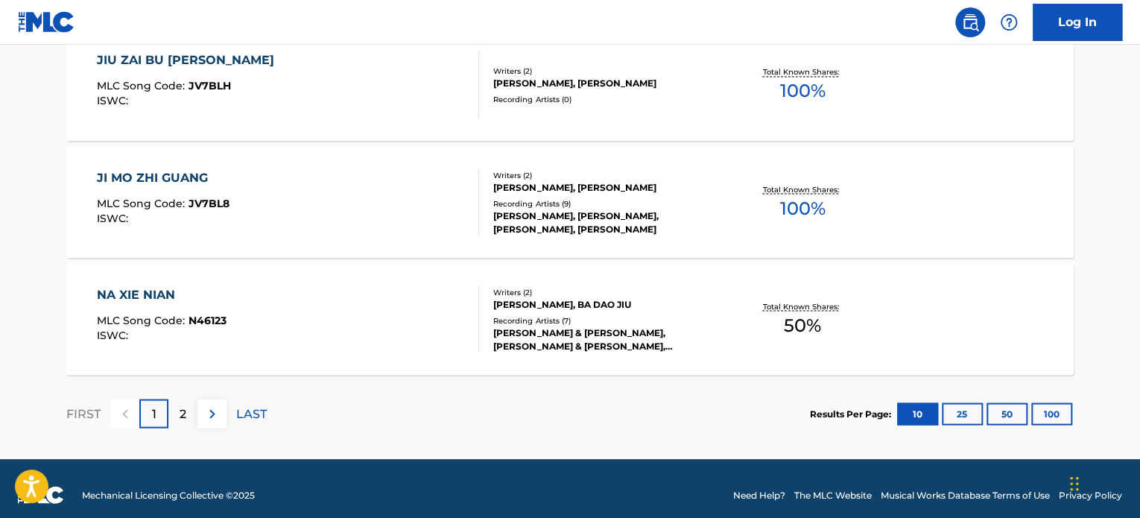
click at [143, 295] on div "NA [PERSON_NAME]" at bounding box center [162, 294] width 130 height 18
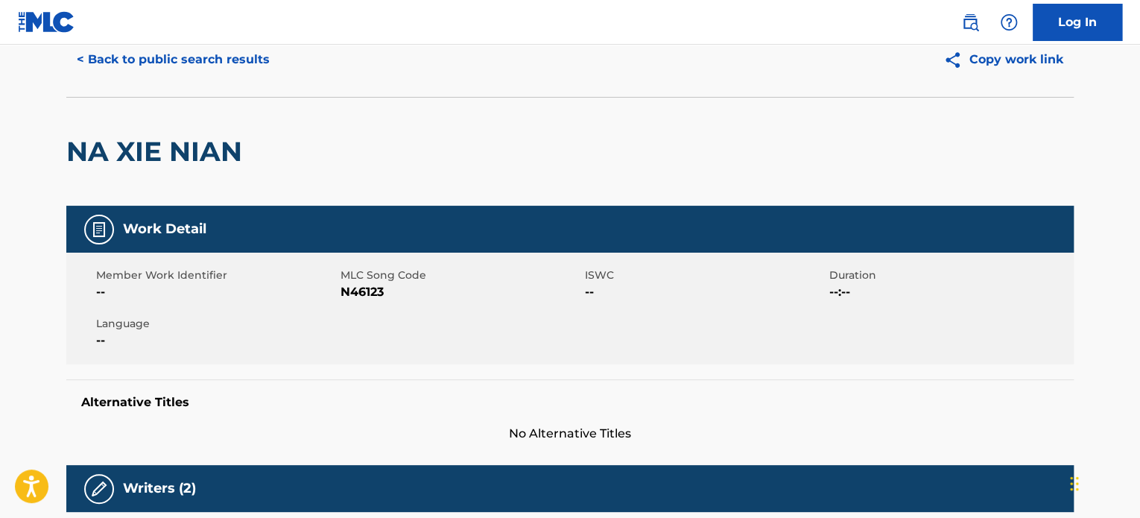
scroll to position [149, 0]
